Goal: Information Seeking & Learning: Learn about a topic

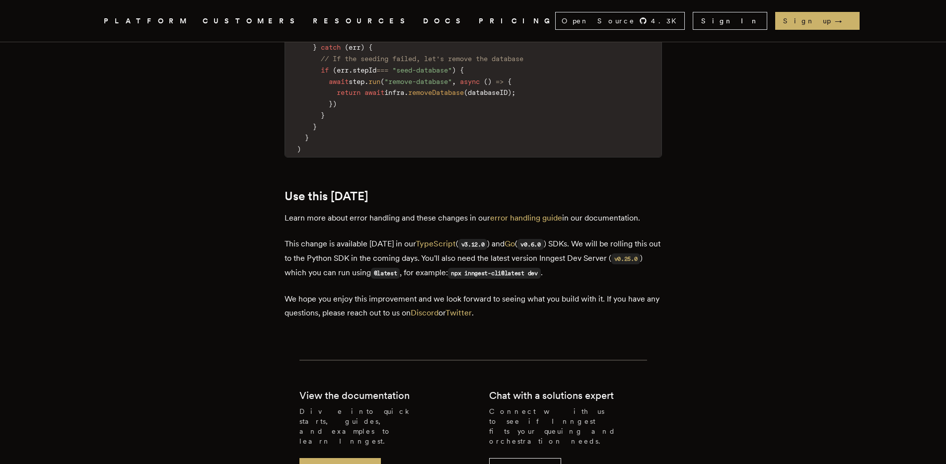
scroll to position [1960, 0]
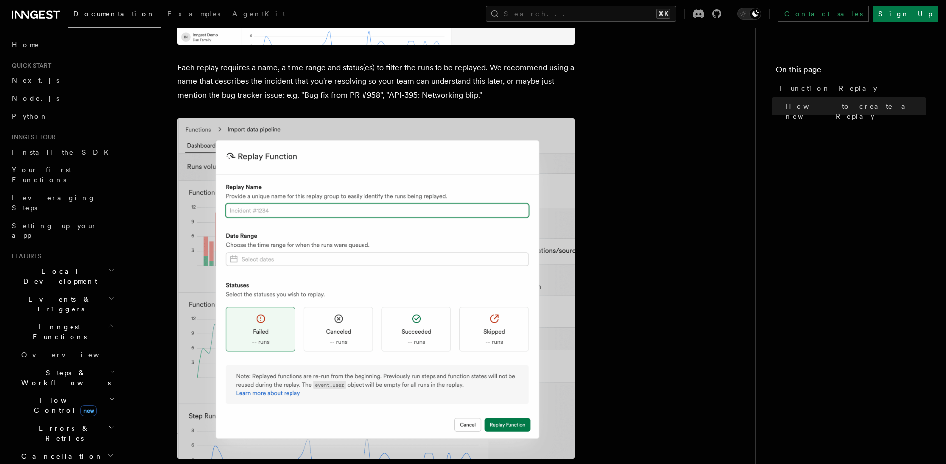
scroll to position [704, 0]
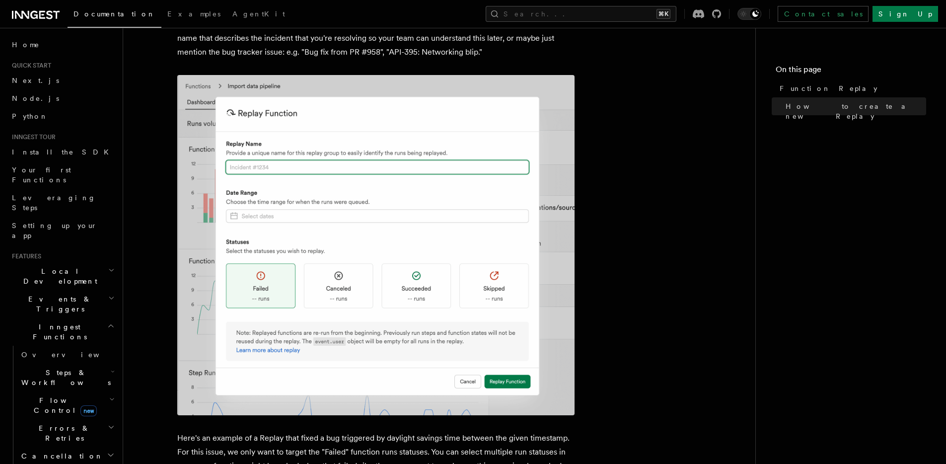
click at [74, 419] on h2 "Errors & Retries" at bounding box center [66, 433] width 99 height 28
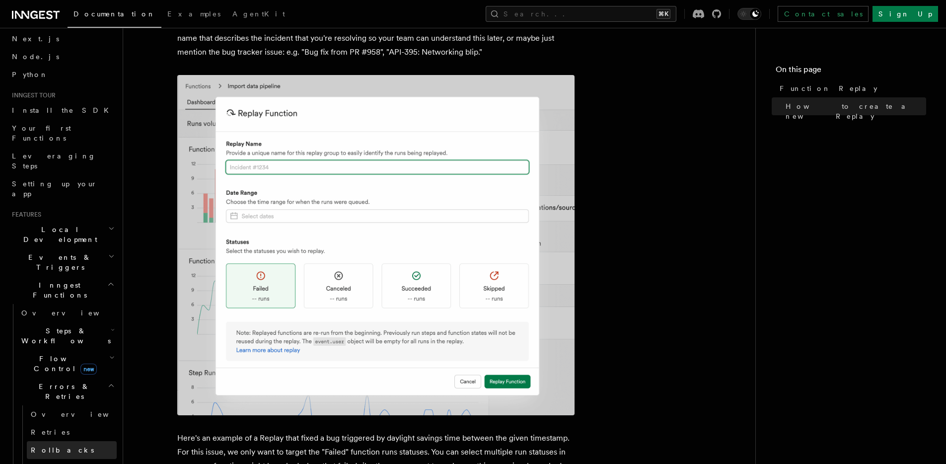
scroll to position [54, 0]
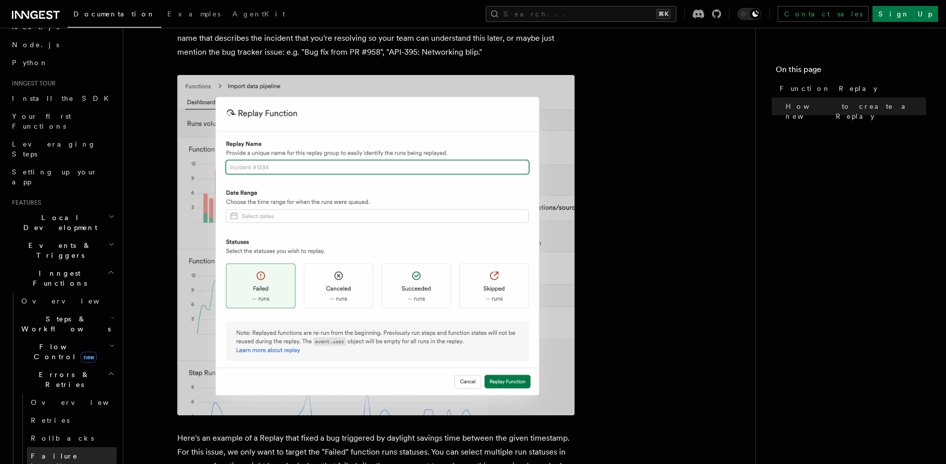
click at [73, 447] on link "Failure handlers" at bounding box center [72, 461] width 90 height 28
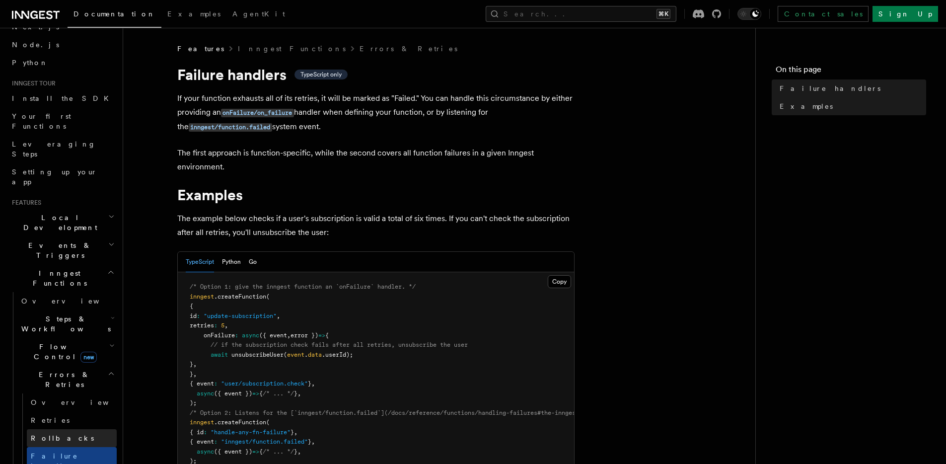
click at [69, 429] on link "Rollbacks" at bounding box center [72, 438] width 90 height 18
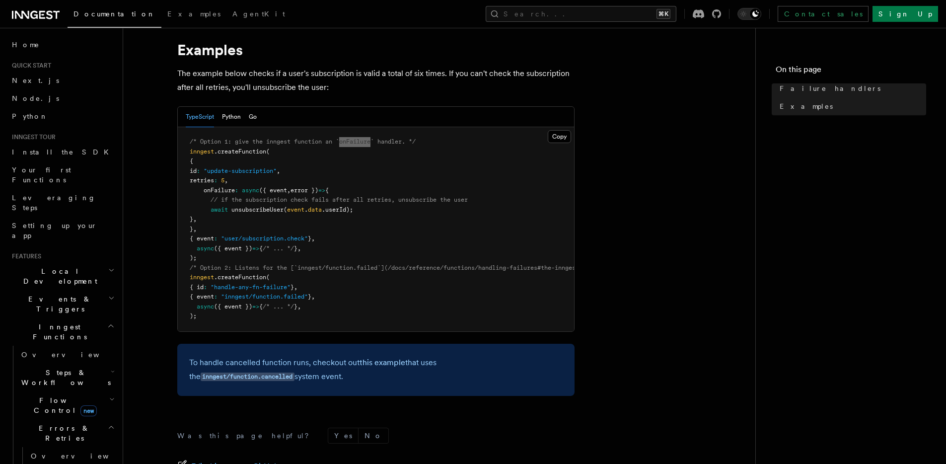
scroll to position [282, 0]
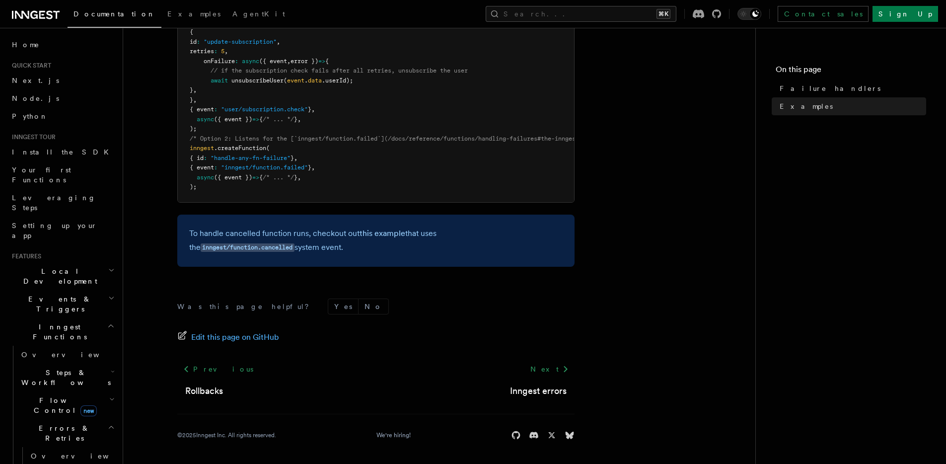
click at [325, 233] on p "To handle cancelled function runs, checkout out this example that uses the inng…" at bounding box center [376, 240] width 374 height 28
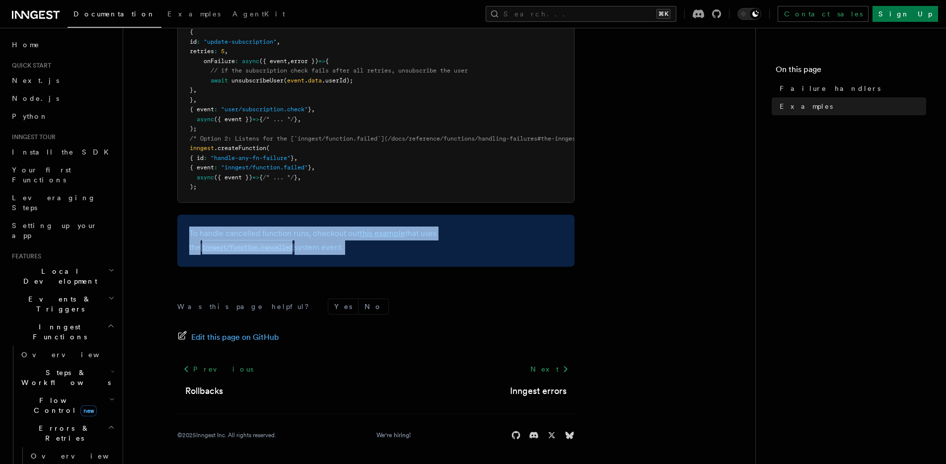
click at [325, 233] on p "To handle cancelled function runs, checkout out this example that uses the inng…" at bounding box center [376, 240] width 374 height 28
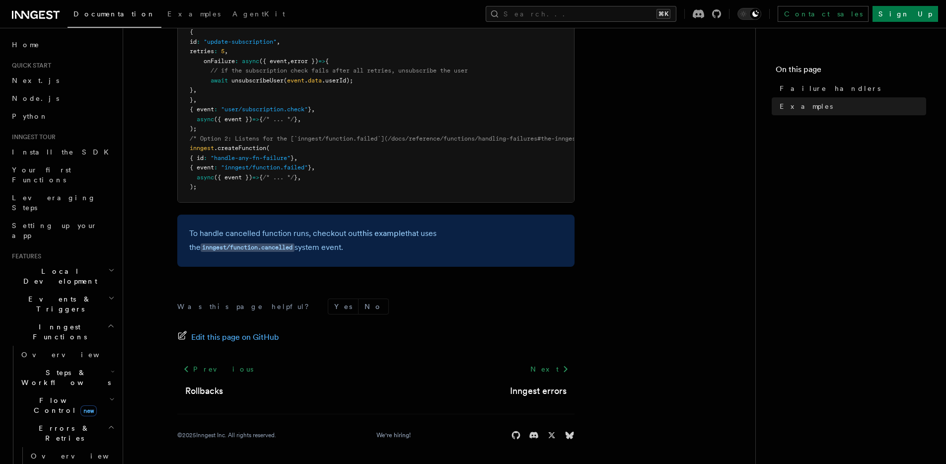
click at [403, 248] on p "To handle cancelled function runs, checkout out this example that uses the inng…" at bounding box center [376, 240] width 374 height 28
click at [295, 243] on code "inngest/function.cancelled" at bounding box center [248, 247] width 94 height 8
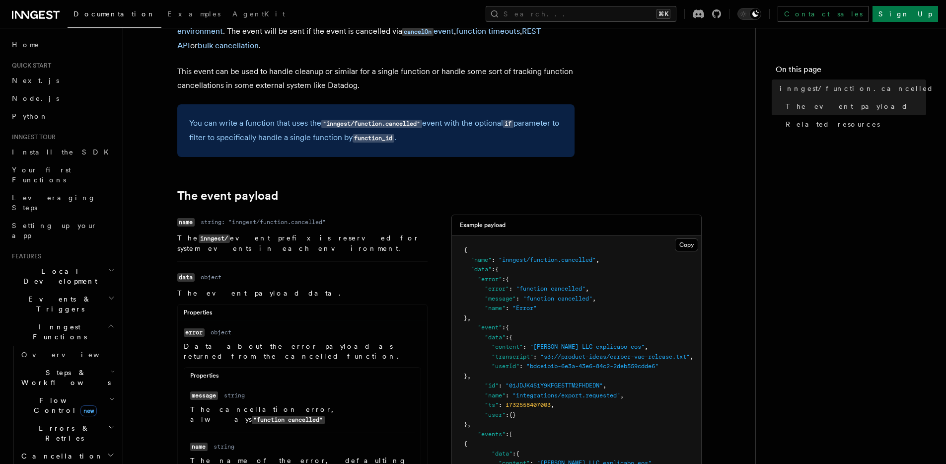
scroll to position [82, 0]
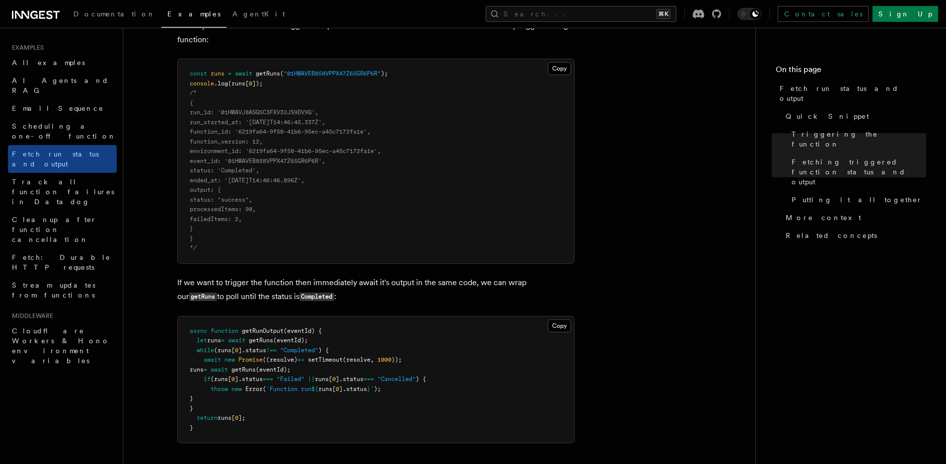
scroll to position [1358, 0]
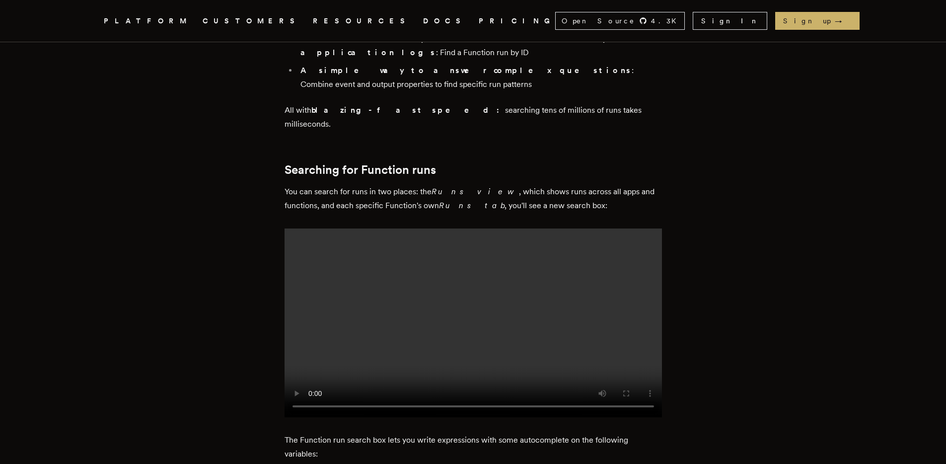
scroll to position [737, 0]
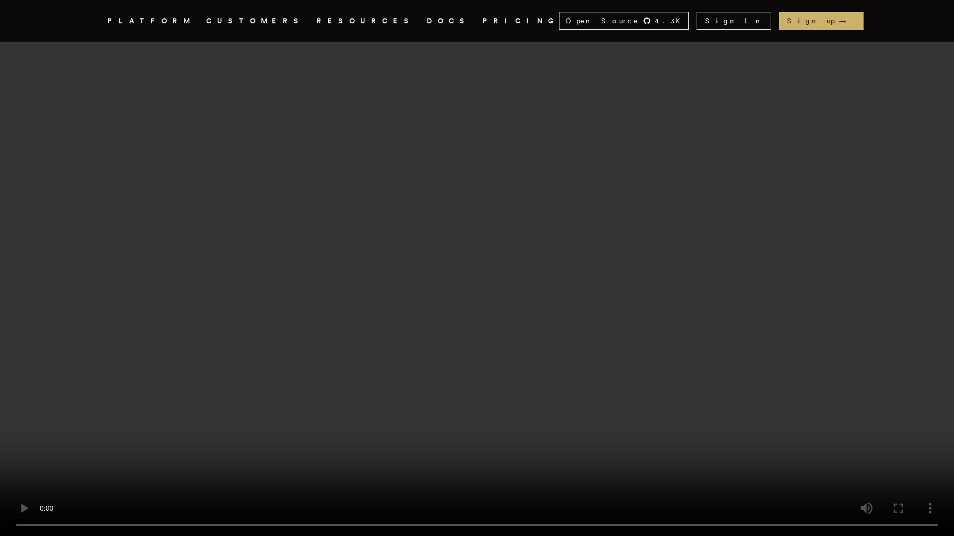
click at [546, 342] on video at bounding box center [477, 268] width 954 height 536
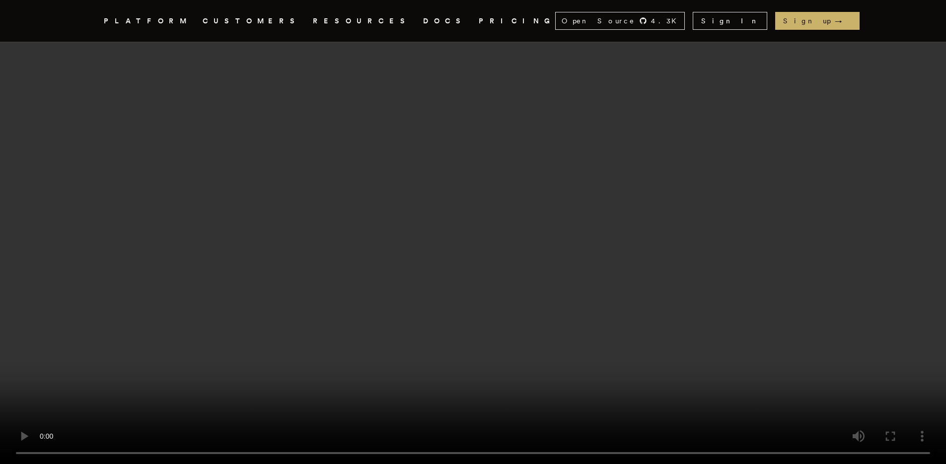
scroll to position [2246, 0]
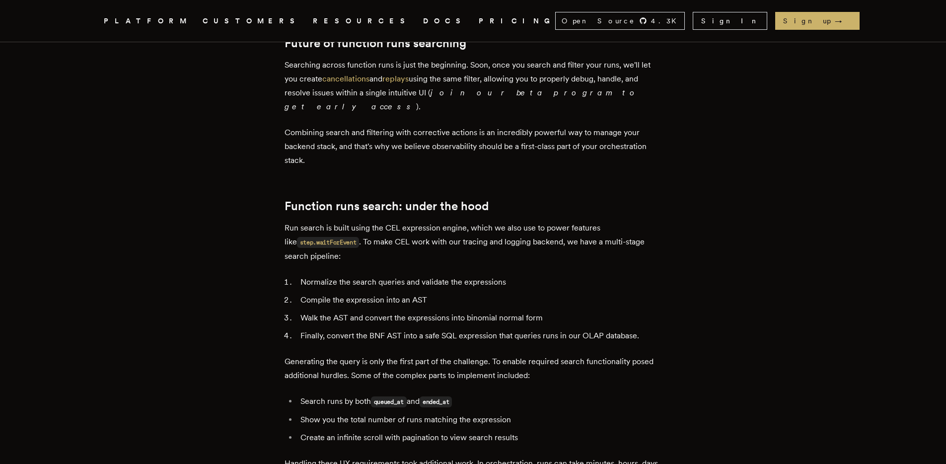
click at [475, 413] on li "Show you the total number of runs matching the expression" at bounding box center [480, 420] width 365 height 14
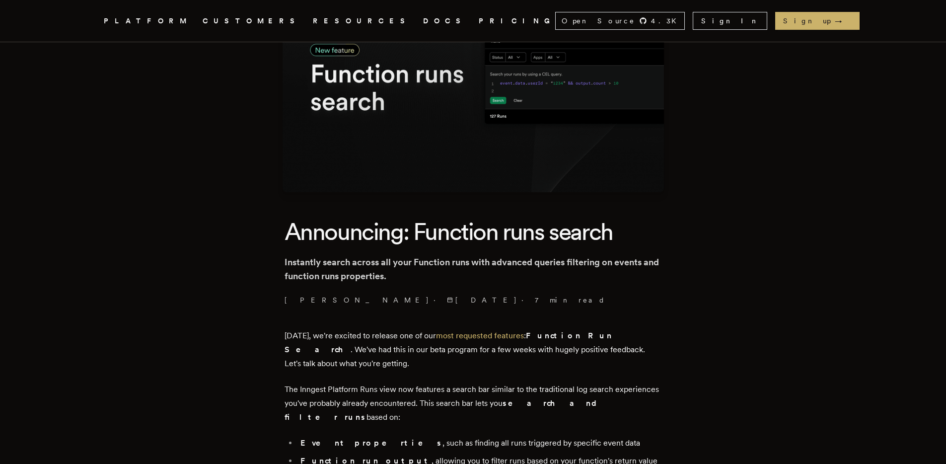
scroll to position [408, 0]
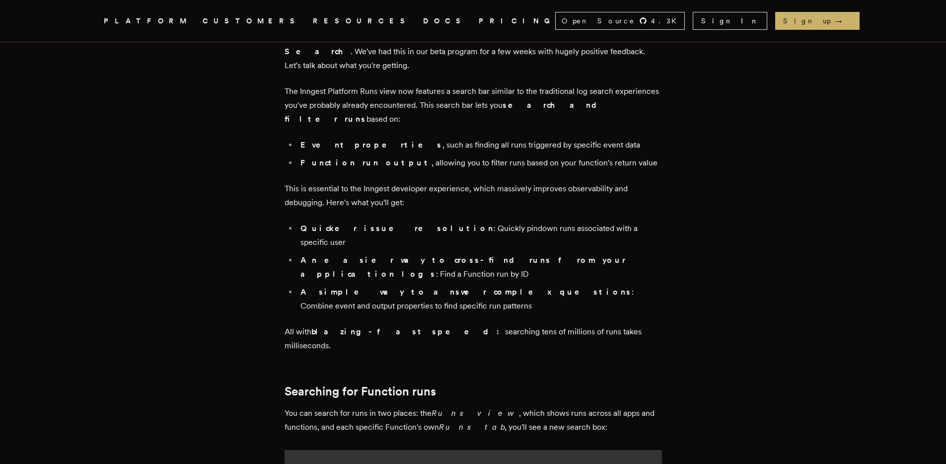
click at [596, 253] on li "An easier way to cross-find runs from your application logs : Find a Function r…" at bounding box center [480, 267] width 365 height 28
click at [597, 253] on li "An easier way to cross-find runs from your application logs : Find a Function r…" at bounding box center [480, 267] width 365 height 28
click at [419, 253] on li "An easier way to cross-find runs from your application logs : Find a Function r…" at bounding box center [480, 267] width 365 height 28
click at [423, 255] on strong "An easier way to cross-find runs from your application logs" at bounding box center [463, 266] width 325 height 23
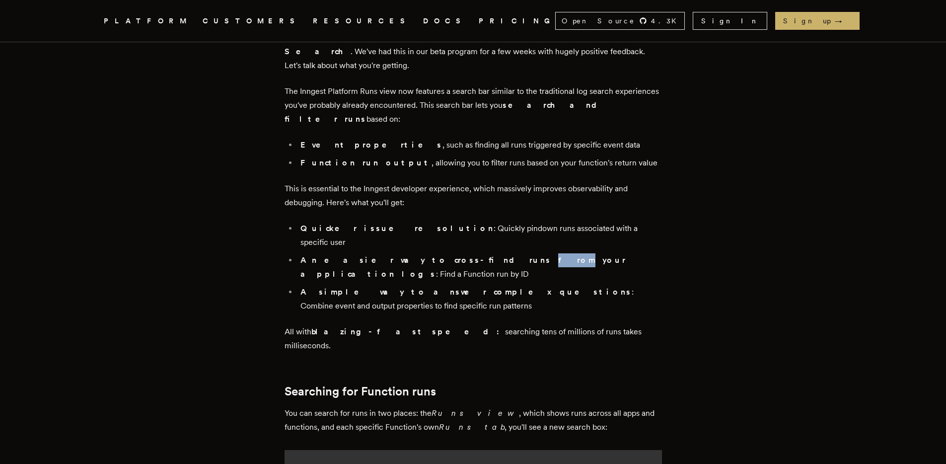
click at [423, 255] on strong "An easier way to cross-find runs from your application logs" at bounding box center [463, 266] width 325 height 23
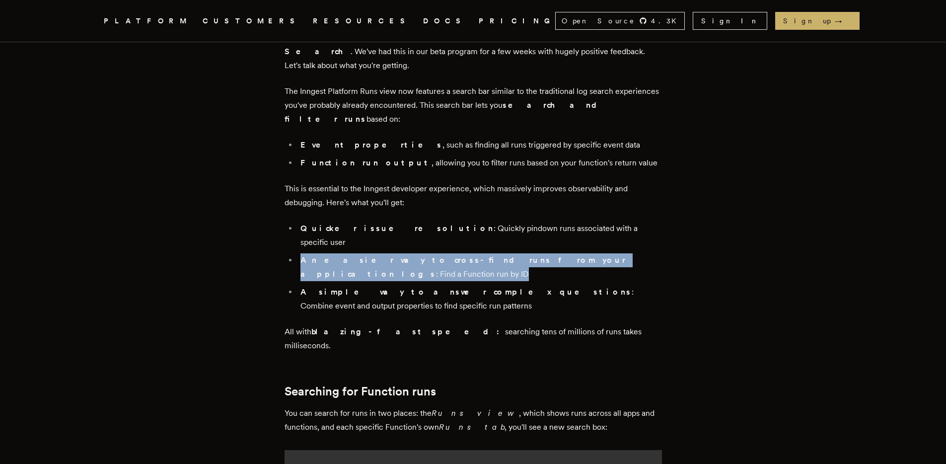
click at [423, 255] on strong "An easier way to cross-find runs from your application logs" at bounding box center [463, 266] width 325 height 23
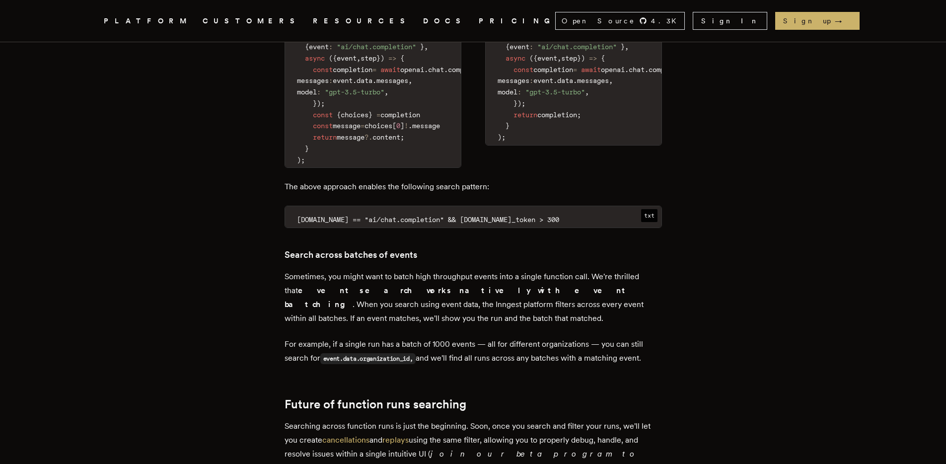
scroll to position [1706, 0]
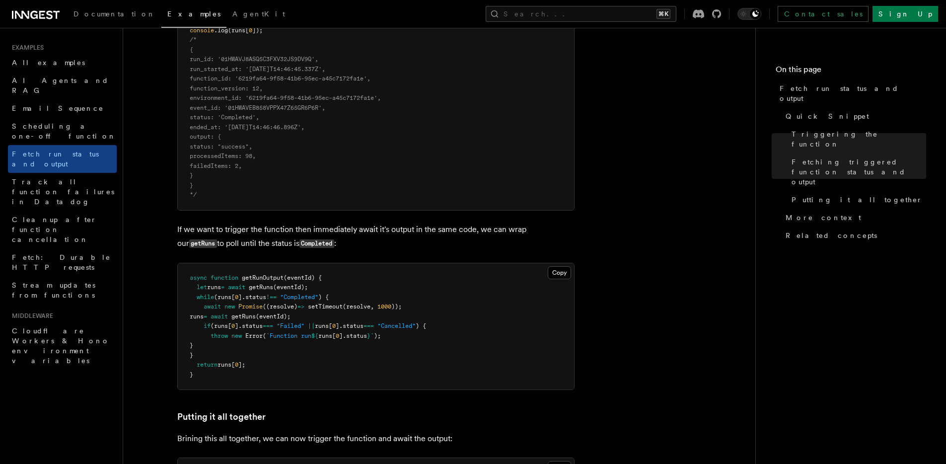
scroll to position [666, 0]
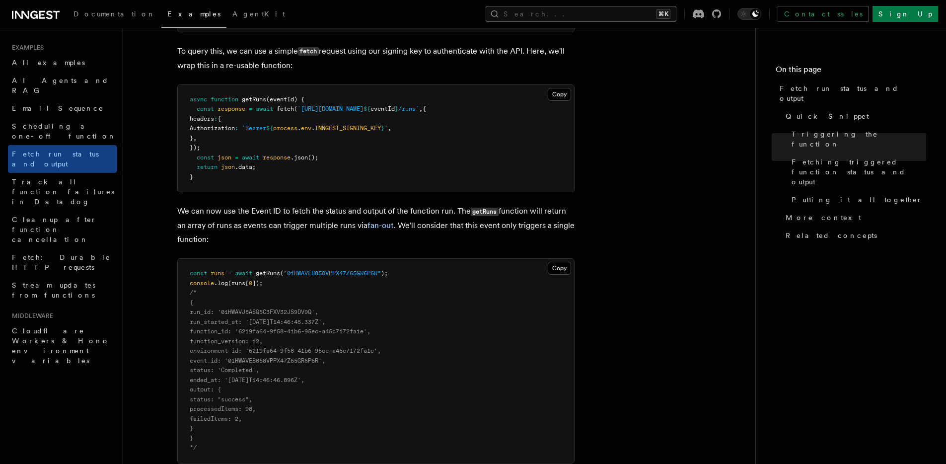
click at [605, 19] on button "Search... ⌘K" at bounding box center [581, 14] width 191 height 16
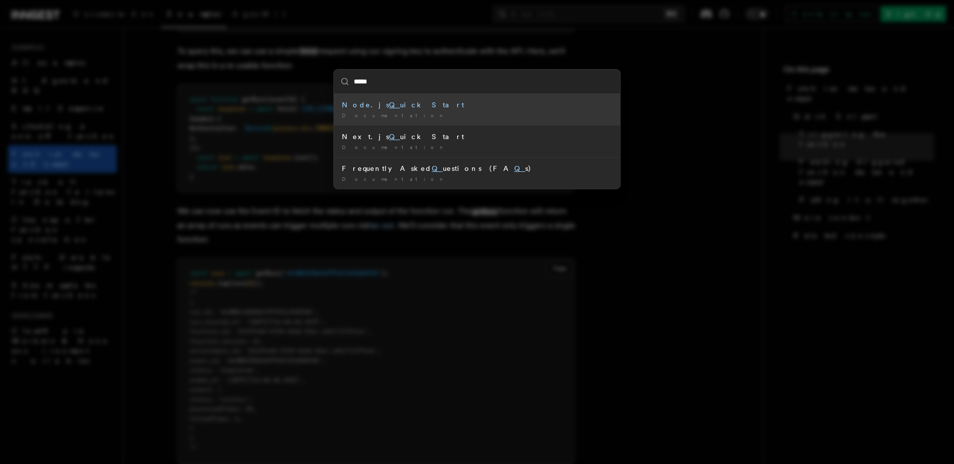
type input "*****"
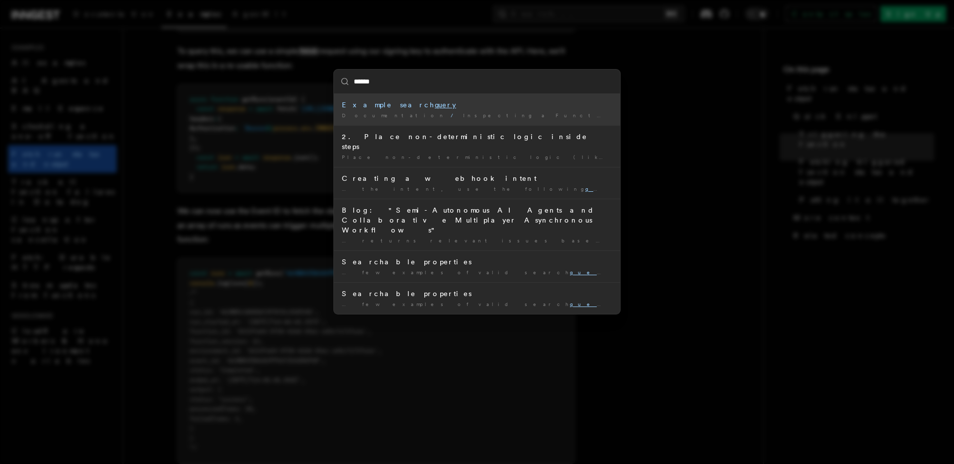
click at [669, 115] on span "Searching Function runs" at bounding box center [756, 115] width 174 height 6
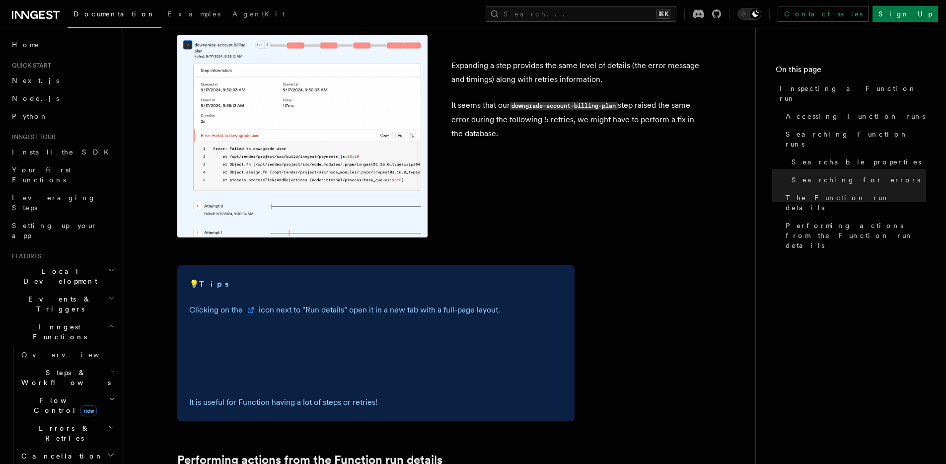
scroll to position [2373, 0]
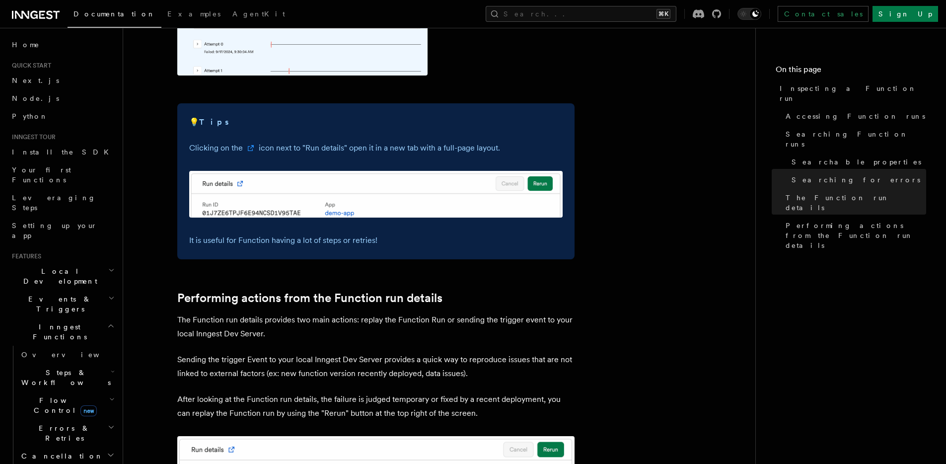
click at [294, 233] on p "It is useful for Function having a lot of steps or retries!" at bounding box center [376, 240] width 374 height 14
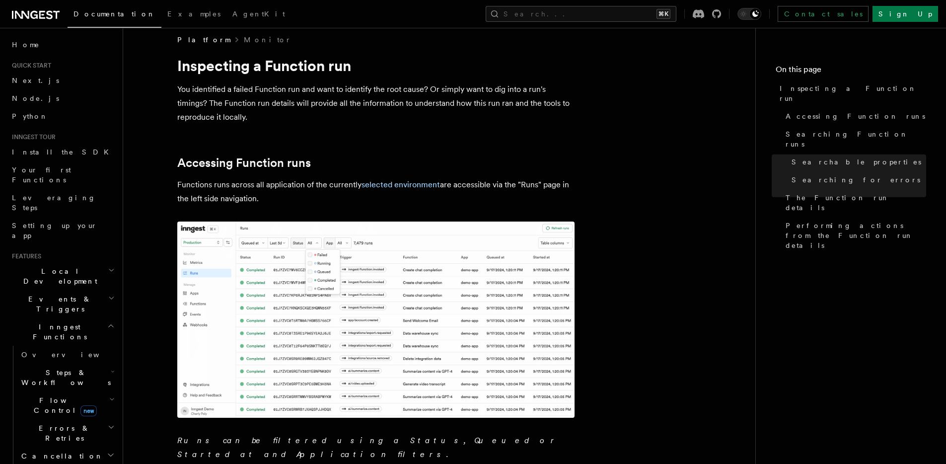
scroll to position [0, 0]
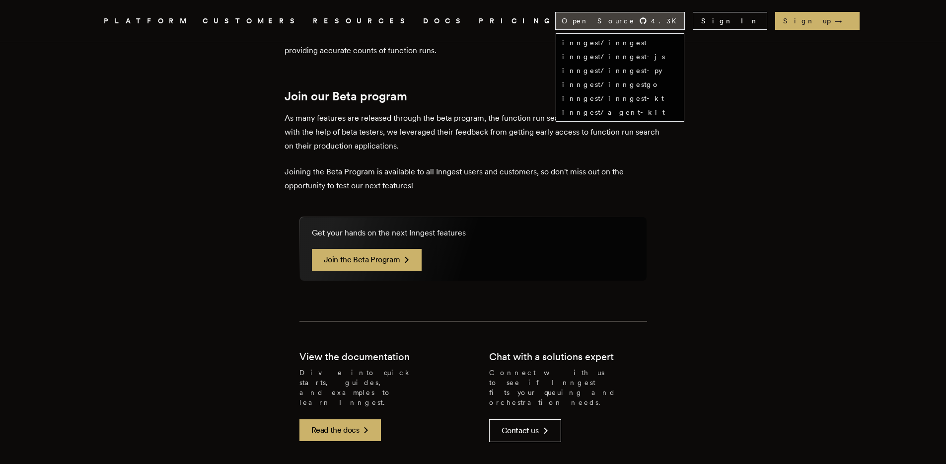
scroll to position [408, 0]
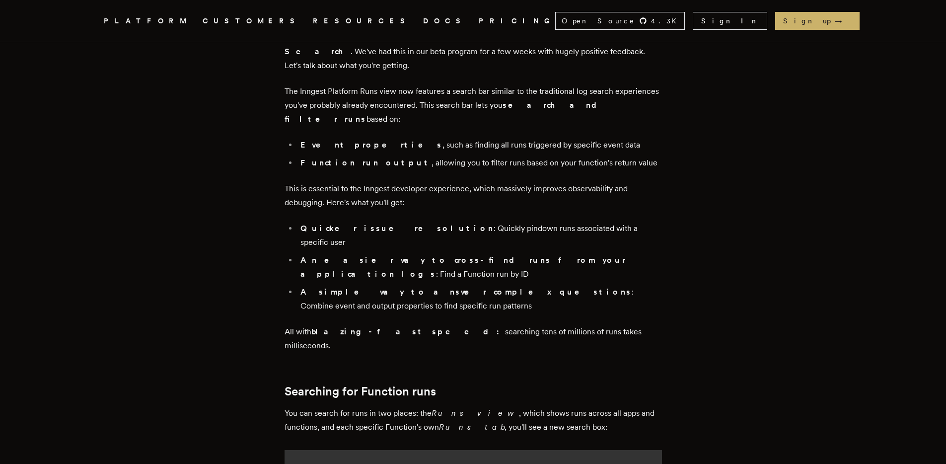
click at [548, 253] on li "An easier way to cross-find runs from your application logs : Find a Function r…" at bounding box center [480, 267] width 365 height 28
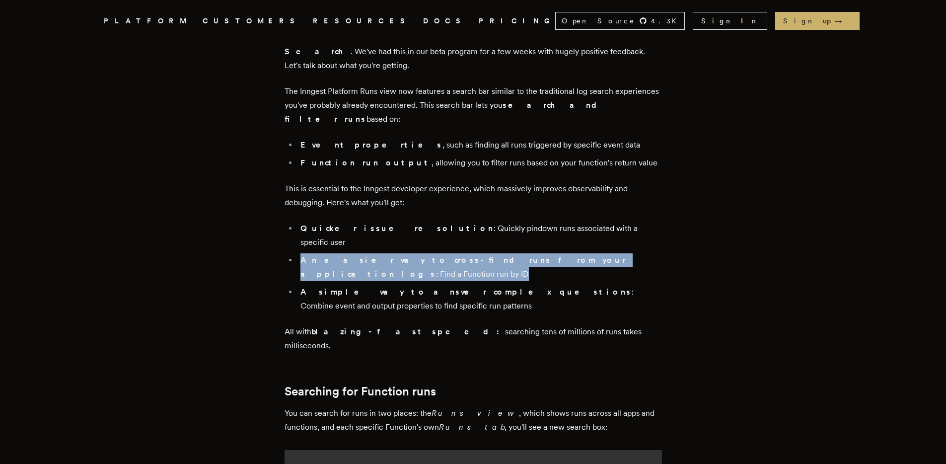
click at [548, 253] on li "An easier way to cross-find runs from your application logs : Find a Function r…" at bounding box center [480, 267] width 365 height 28
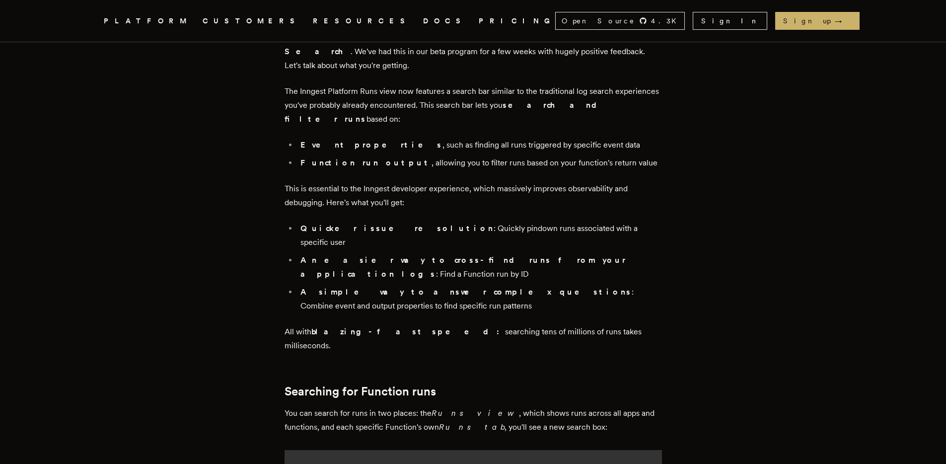
click at [564, 285] on li "A simple way to answer complex questions : Combine event and output properties …" at bounding box center [480, 299] width 365 height 28
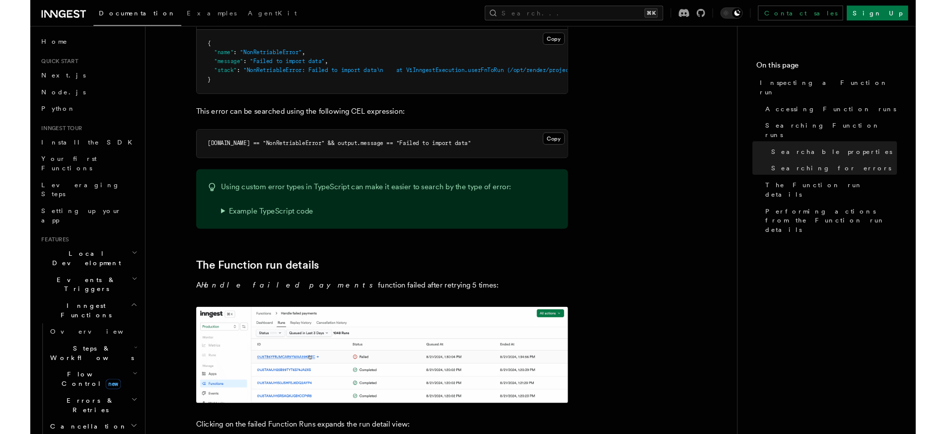
scroll to position [1284, 0]
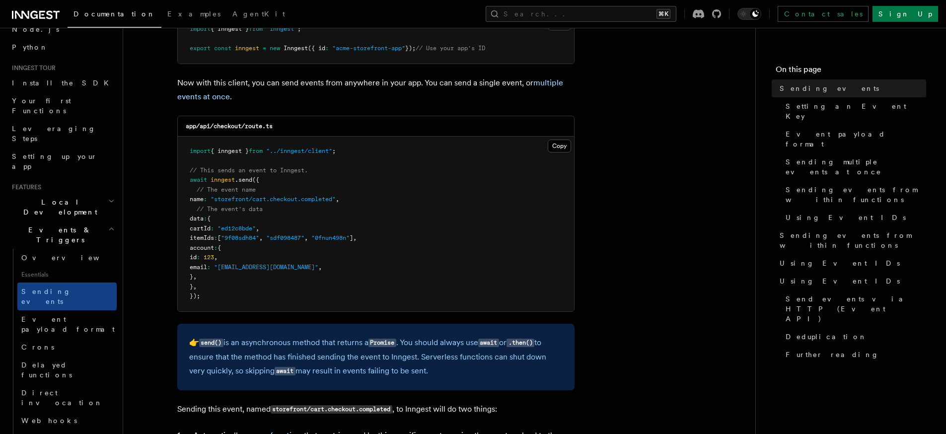
scroll to position [71, 0]
click at [75, 314] on span "Event payload format" at bounding box center [67, 323] width 93 height 18
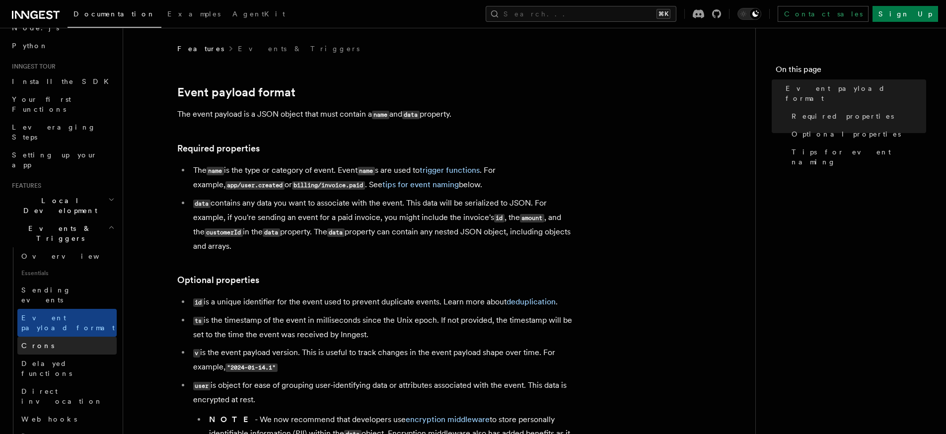
click at [54, 337] on link "Crons" at bounding box center [66, 346] width 99 height 18
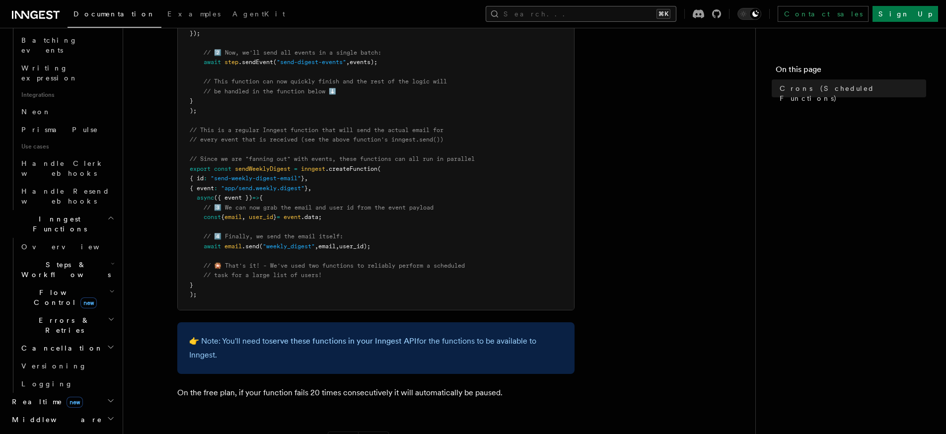
scroll to position [8, 0]
